Goal: Information Seeking & Learning: Learn about a topic

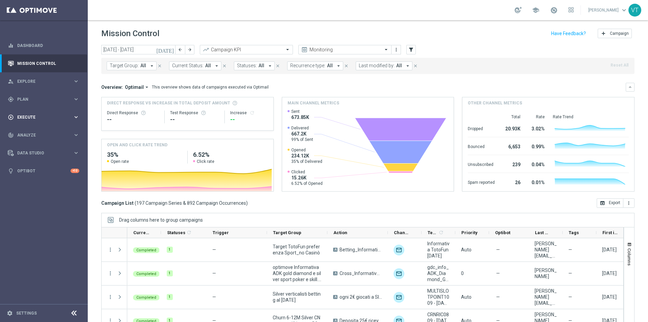
click at [25, 118] on span "Execute" at bounding box center [45, 117] width 56 height 4
click at [26, 97] on span "Plan" at bounding box center [45, 99] width 56 height 4
click at [31, 112] on link "Target Groups" at bounding box center [44, 112] width 53 height 5
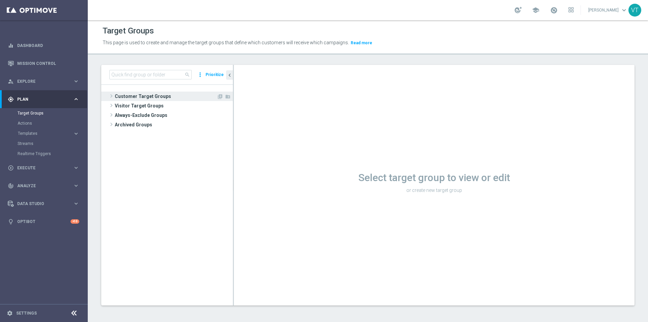
click at [111, 95] on span at bounding box center [111, 96] width 7 height 8
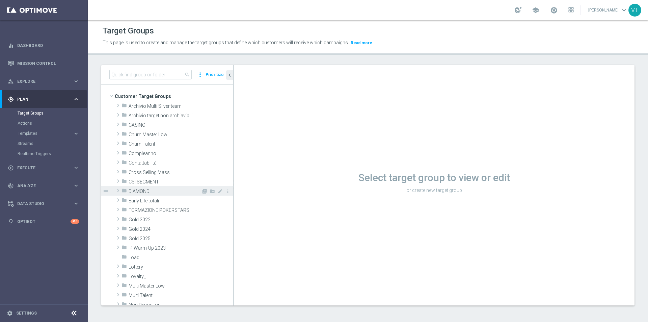
click at [117, 189] on span at bounding box center [118, 190] width 7 height 8
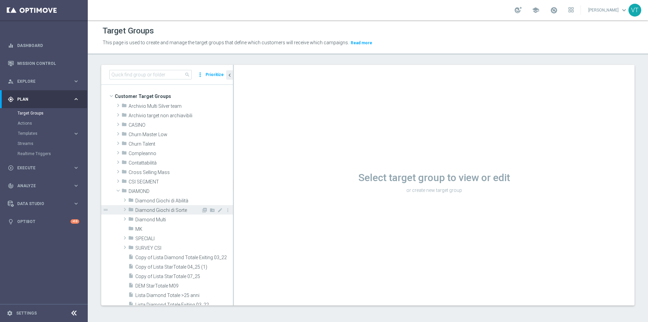
click at [163, 209] on span "Diamond Giochi di Sorte" at bounding box center [168, 210] width 66 height 6
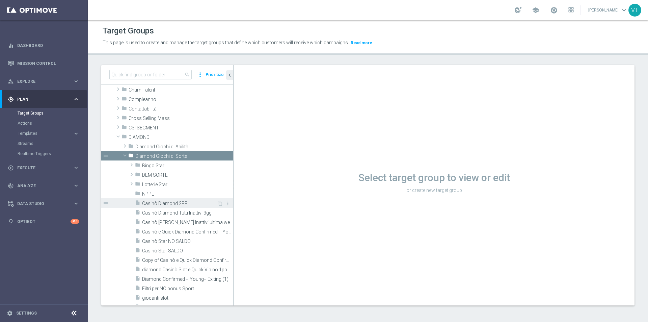
scroll to position [67, 0]
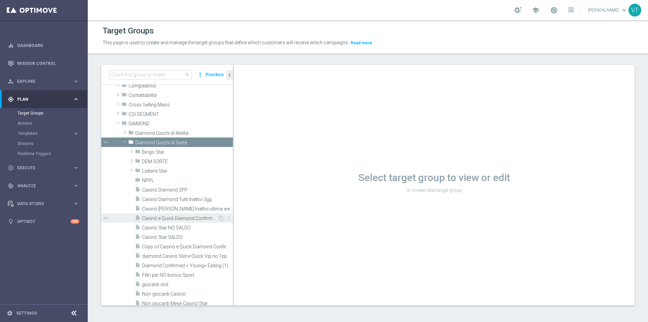
click at [179, 220] on span "Casinò e Quick Diamond Confirmed + Young+ Exiting" at bounding box center [180, 218] width 76 height 6
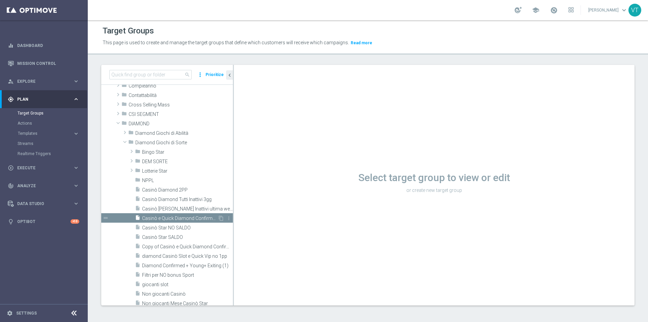
click at [178, 217] on span "Casinò e Quick Diamond Confirmed + Young+ Exiting" at bounding box center [180, 218] width 76 height 6
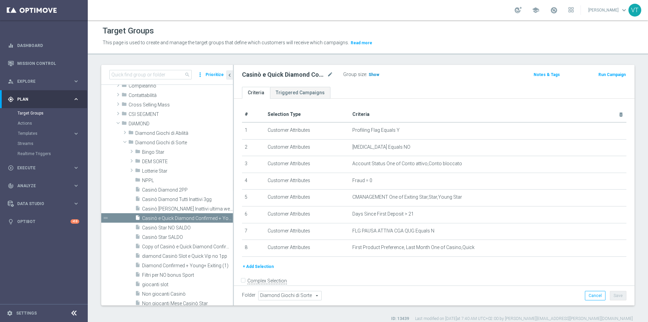
click at [371, 74] on span "Show" at bounding box center [374, 74] width 11 height 5
click at [375, 75] on span "2,228" at bounding box center [375, 75] width 12 height 6
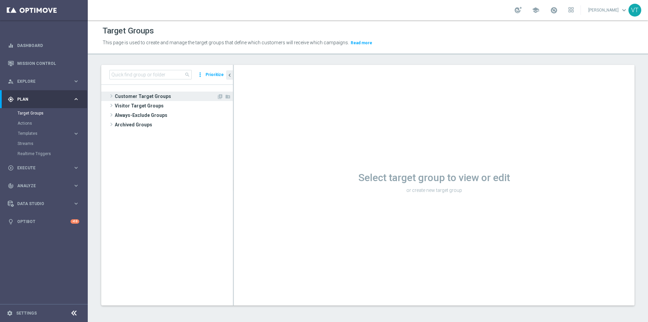
click at [110, 96] on span at bounding box center [111, 96] width 7 height 8
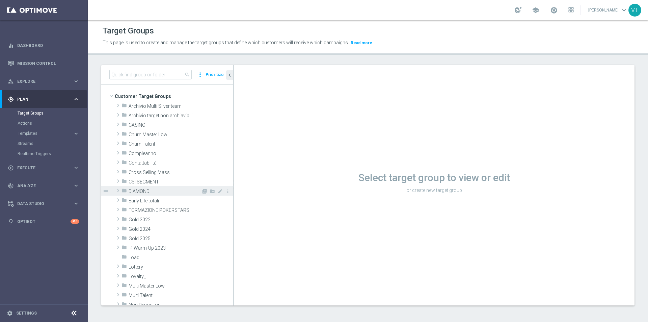
click at [116, 188] on span at bounding box center [118, 190] width 7 height 8
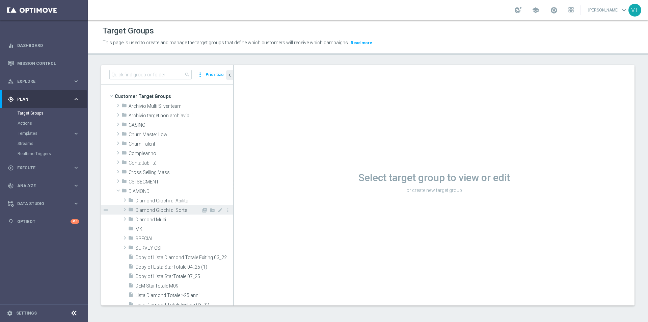
click at [125, 208] on span at bounding box center [124, 209] width 7 height 8
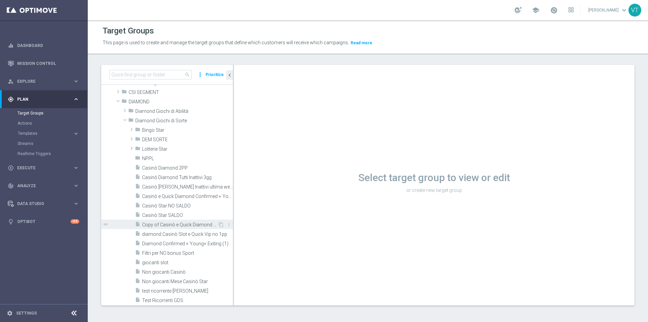
scroll to position [101, 0]
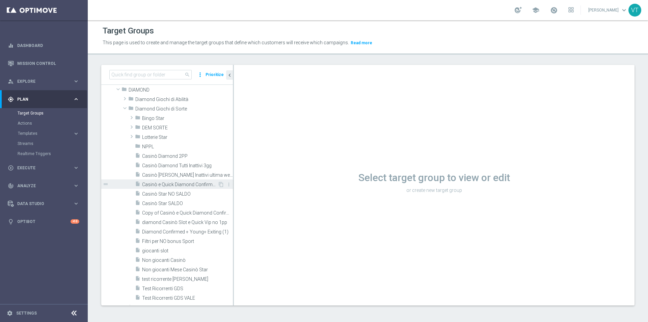
click at [173, 184] on span "Casinò e Quick Diamond Confirmed + Young+ Exiting" at bounding box center [180, 185] width 76 height 6
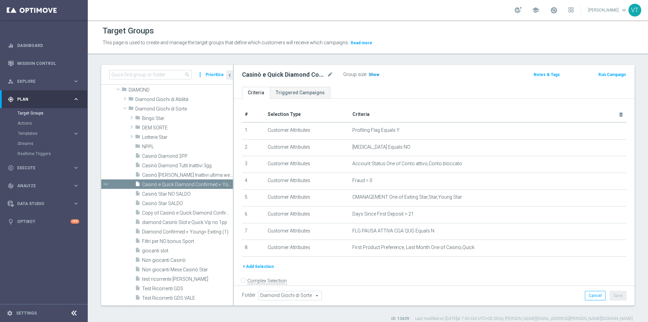
click at [373, 73] on span "Show" at bounding box center [374, 74] width 11 height 5
click at [373, 74] on span "2,086" at bounding box center [375, 75] width 12 height 6
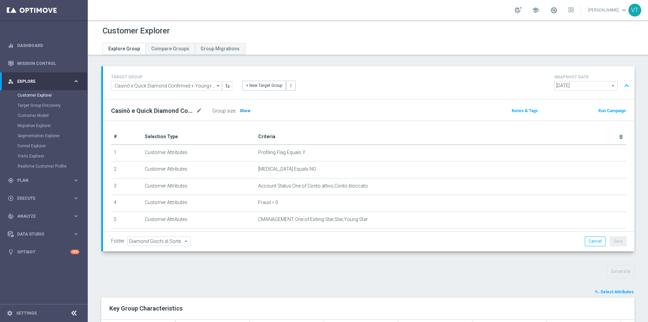
click at [247, 111] on span "Show" at bounding box center [245, 110] width 11 height 5
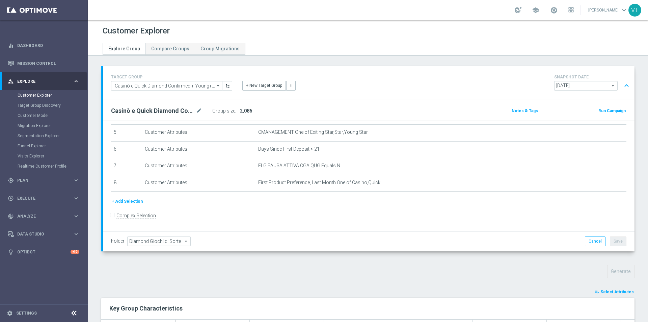
scroll to position [202, 0]
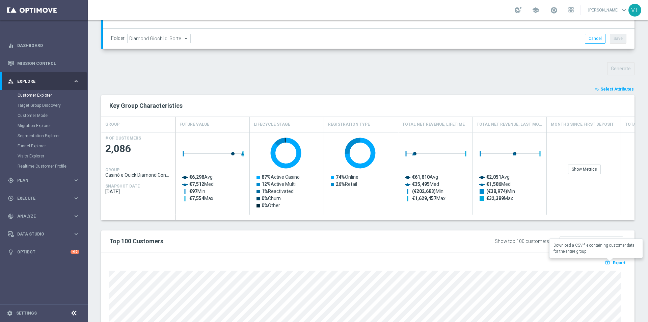
click at [613, 261] on span "Export" at bounding box center [619, 262] width 12 height 5
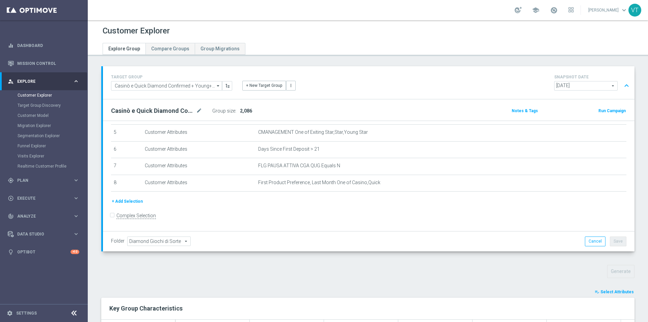
scroll to position [101, 0]
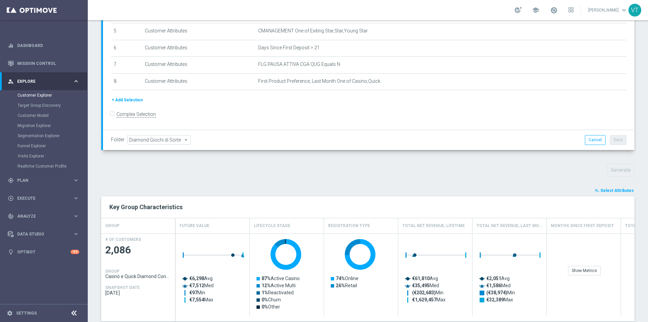
click at [611, 188] on span "Select Attributes" at bounding box center [616, 190] width 33 height 5
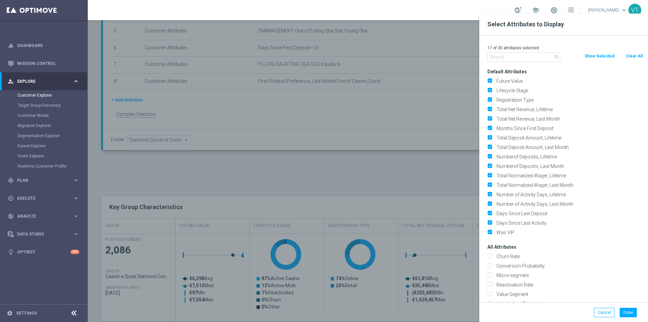
click at [500, 57] on input "text" at bounding box center [523, 56] width 73 height 9
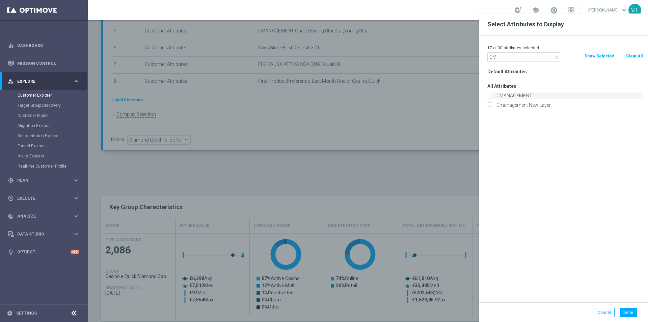
type input "CM"
click at [490, 94] on input "CMANAGEMENT" at bounding box center [489, 96] width 4 height 4
checkbox input "true"
click at [625, 314] on button "Done" at bounding box center [628, 311] width 17 height 9
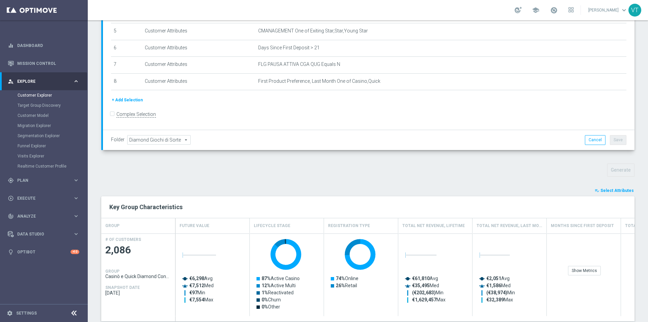
click at [488, 173] on div "Generate" at bounding box center [367, 169] width 543 height 13
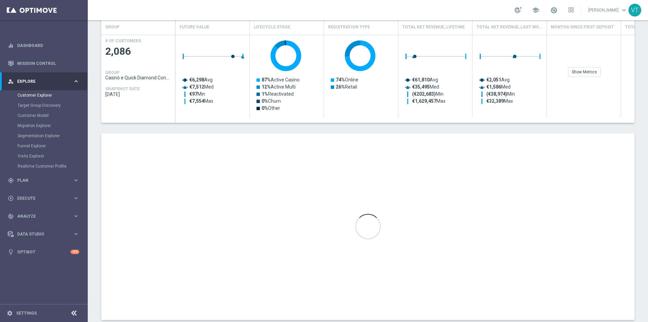
scroll to position [315, 0]
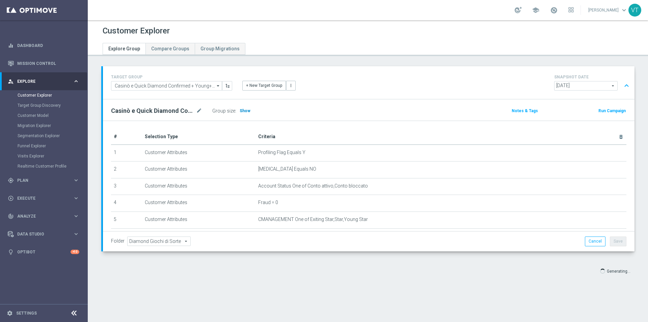
click at [245, 111] on span "Show" at bounding box center [245, 110] width 11 height 5
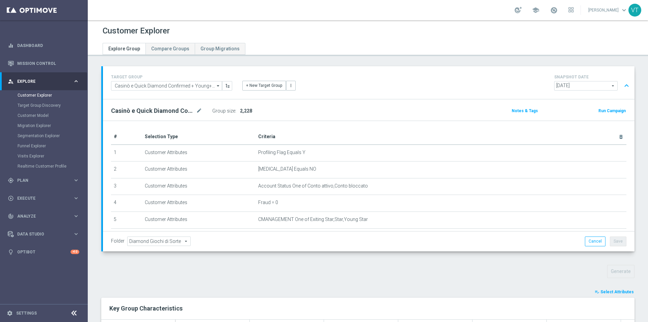
click at [609, 293] on span "Select Attributes" at bounding box center [616, 291] width 33 height 5
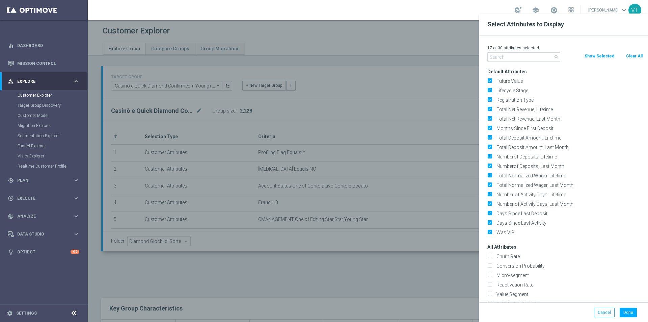
click at [504, 56] on input "text" at bounding box center [523, 56] width 73 height 9
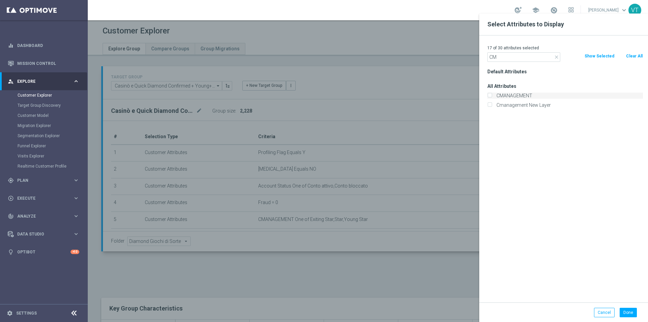
type input "CM"
click at [489, 95] on input "CMANAGEMENT" at bounding box center [489, 96] width 4 height 4
checkbox input "true"
click at [627, 312] on button "Done" at bounding box center [628, 311] width 17 height 9
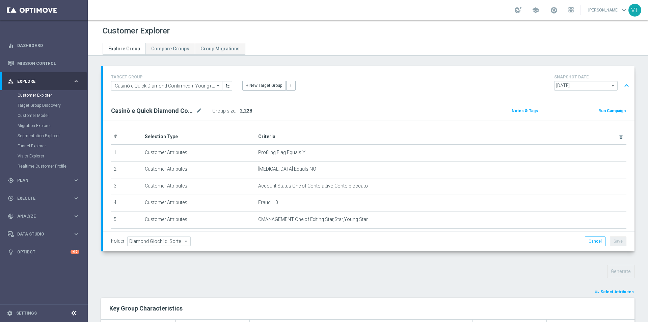
scroll to position [304, 0]
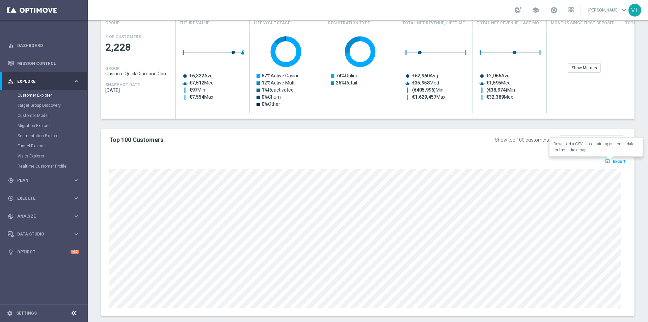
click at [617, 162] on span "Export" at bounding box center [619, 161] width 12 height 5
